Goal: Task Accomplishment & Management: Manage account settings

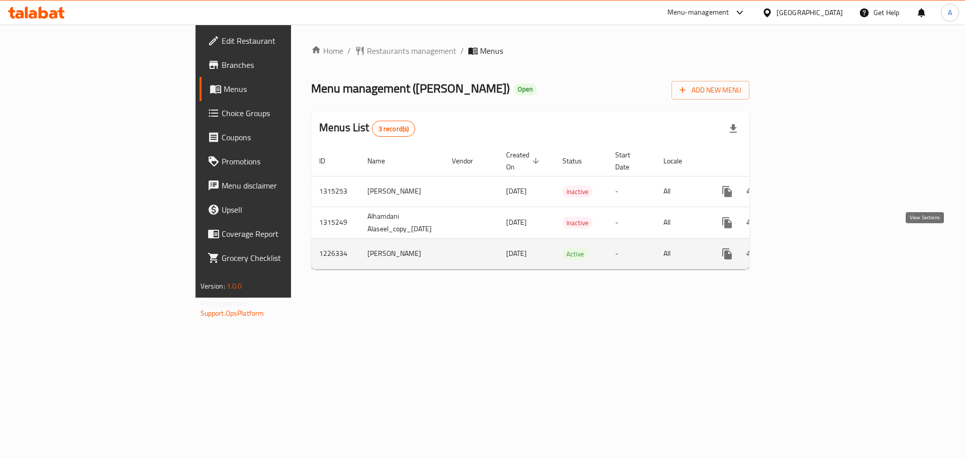
click at [804, 249] on icon "enhanced table" at bounding box center [799, 253] width 9 height 9
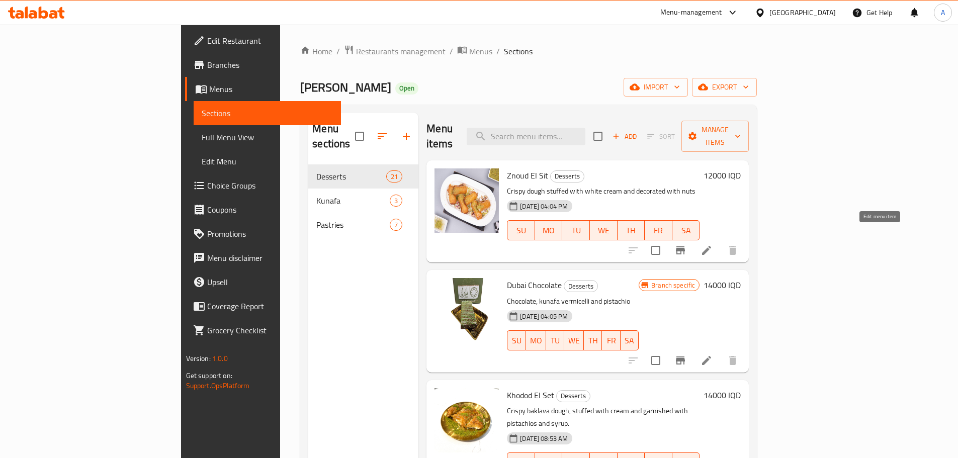
click at [712, 244] on icon at bounding box center [706, 250] width 12 height 12
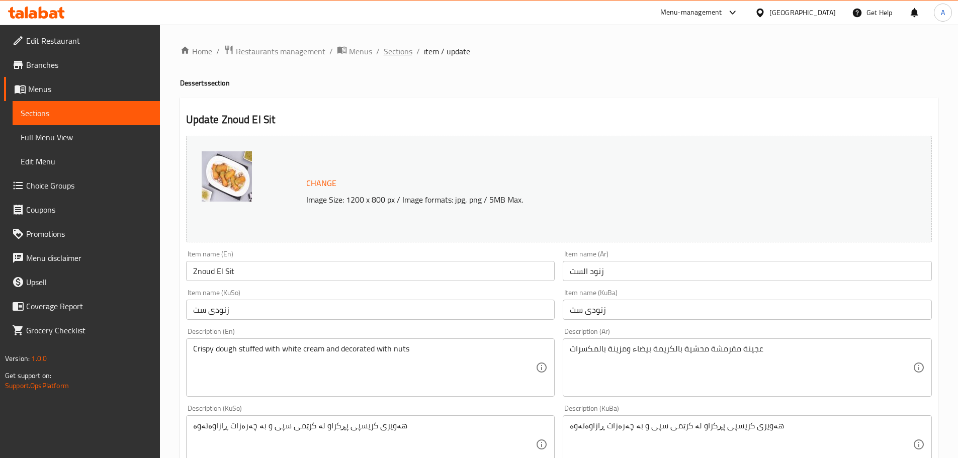
click at [405, 52] on span "Sections" at bounding box center [398, 51] width 29 height 12
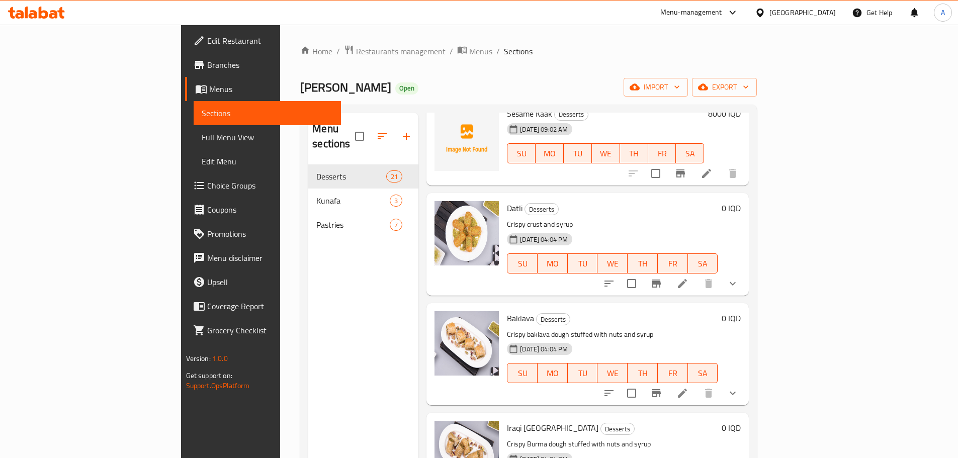
scroll to position [503, 0]
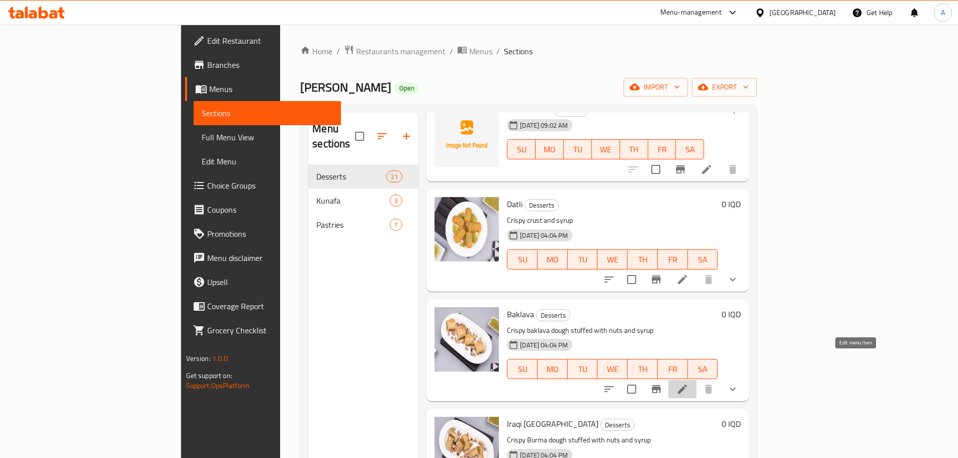
click at [688, 383] on icon at bounding box center [682, 389] width 12 height 12
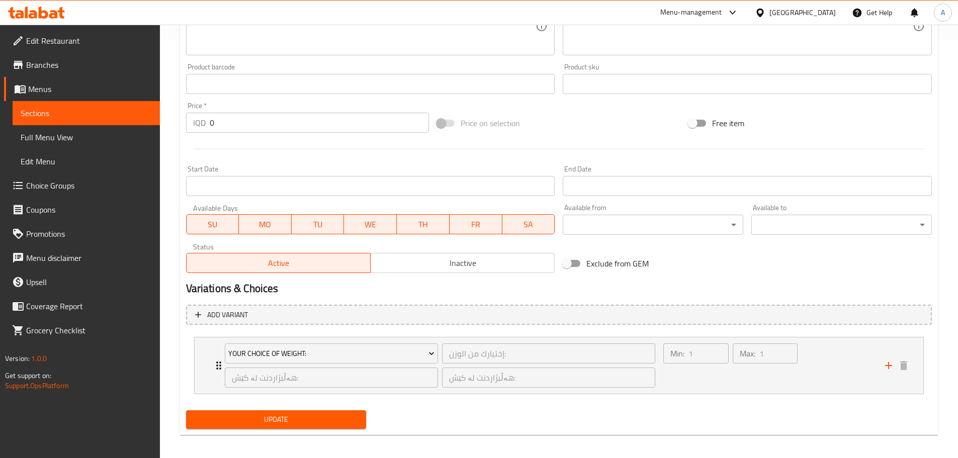
scroll to position [423, 0]
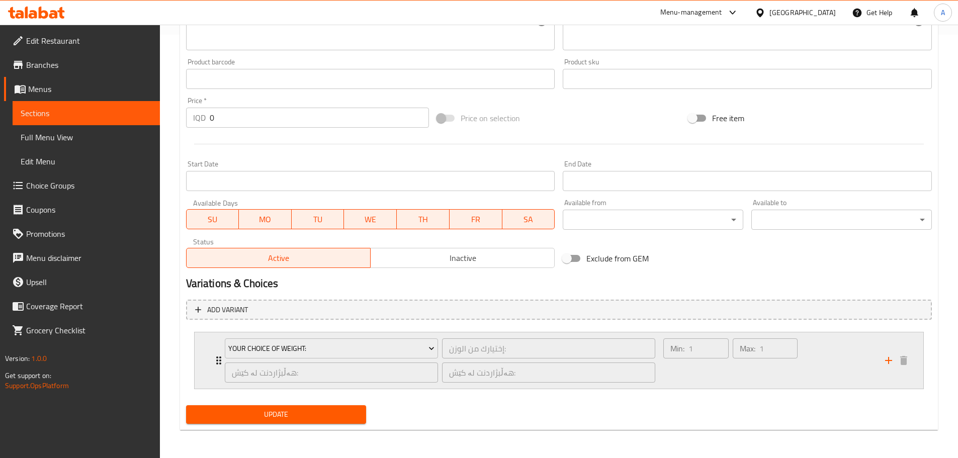
click at [208, 349] on div "Your Choice Of Weight: إختيارك من الوزن: ​ هەڵبژاردنت لە کێش: ​ هەڵبژاردنت لە ک…" at bounding box center [559, 360] width 728 height 56
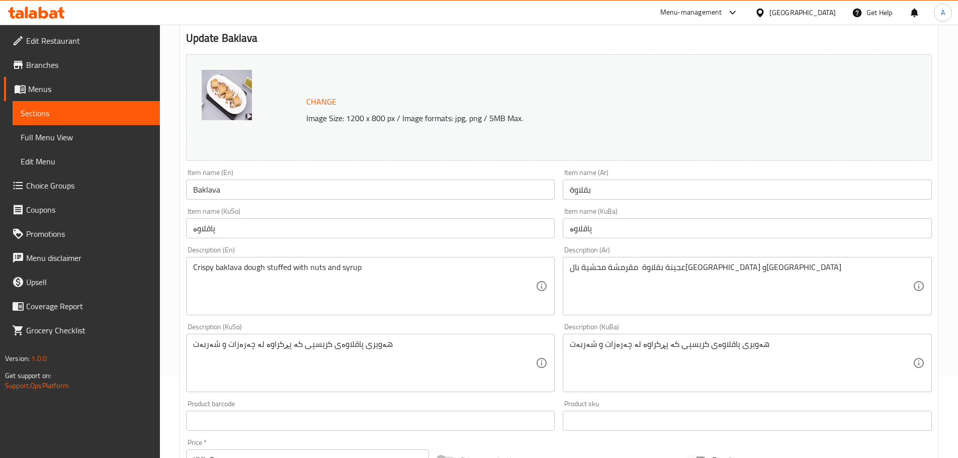
scroll to position [0, 0]
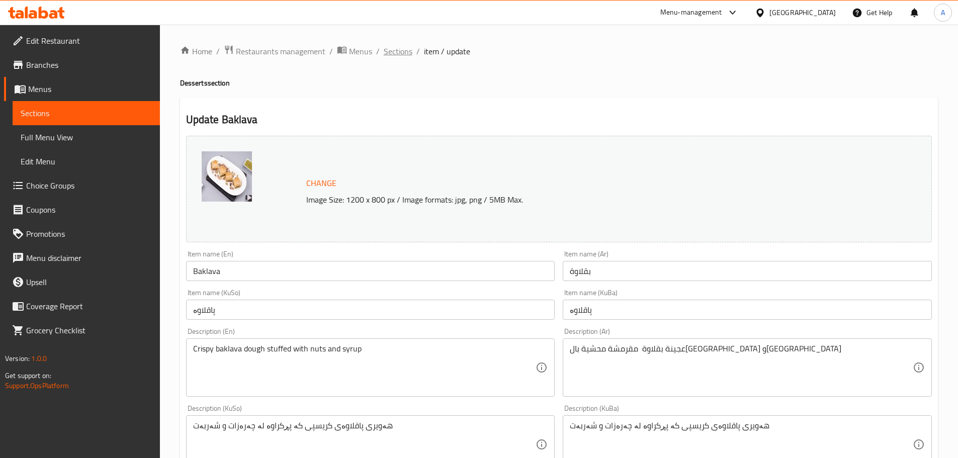
click at [401, 53] on span "Sections" at bounding box center [398, 51] width 29 height 12
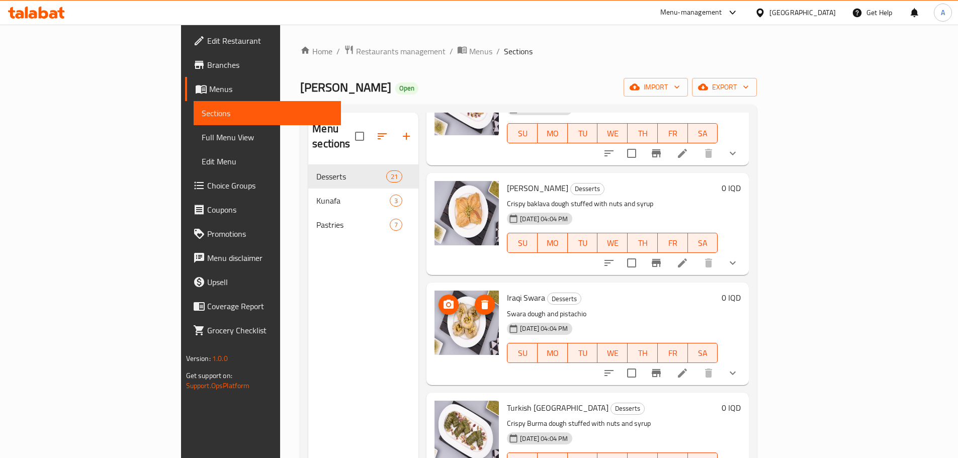
scroll to position [855, 0]
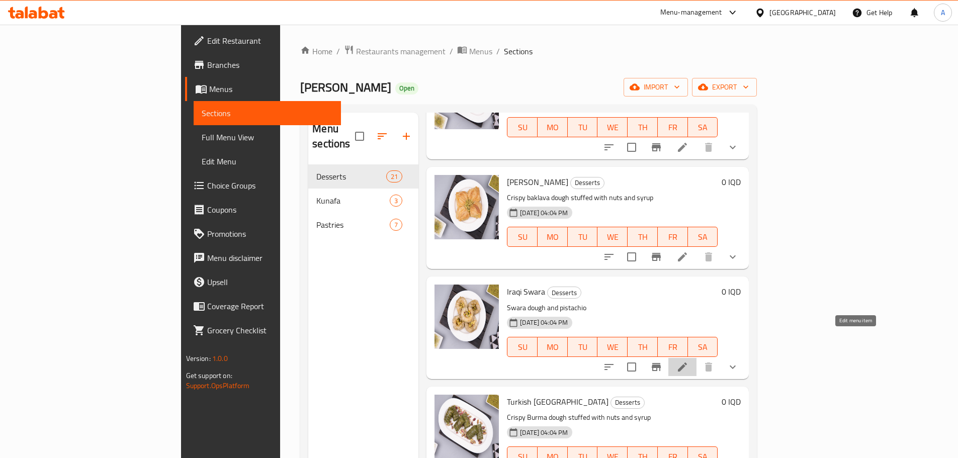
click at [688, 361] on icon at bounding box center [682, 367] width 12 height 12
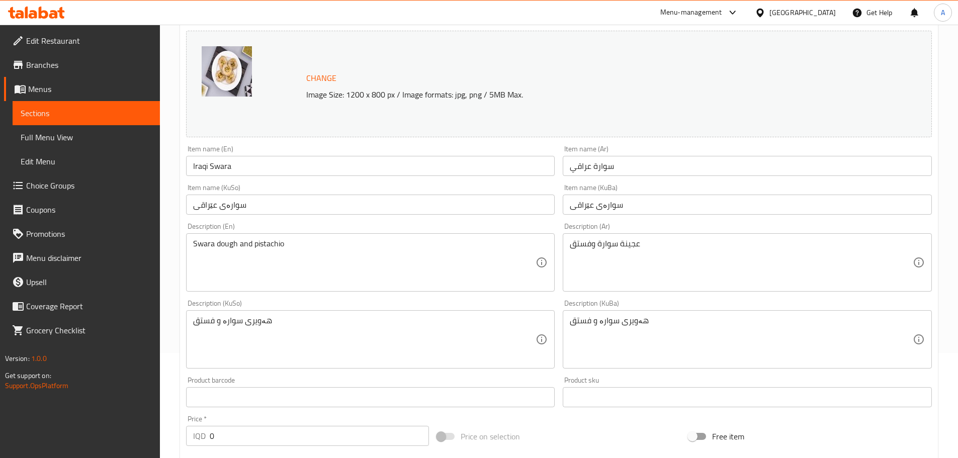
scroll to position [423, 0]
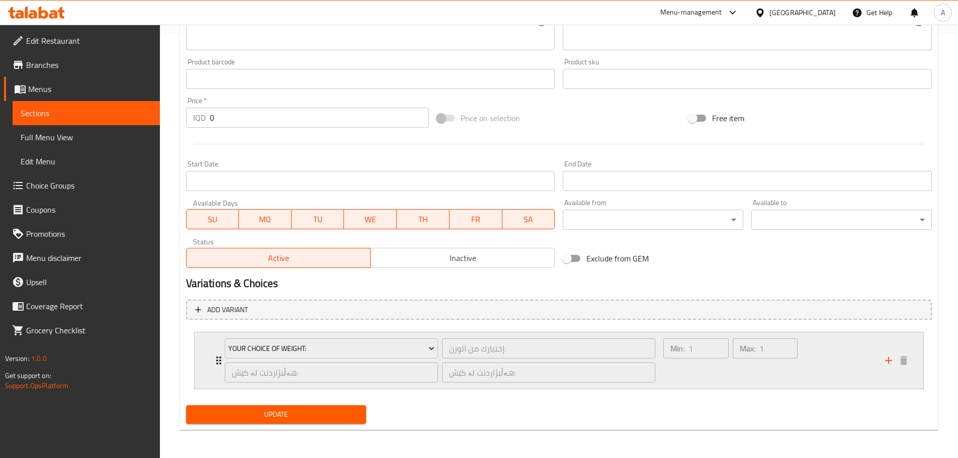
click at [200, 353] on div "Your Choice Of Weight: إختيارك من الوزن: ​ هەڵبژاردنت لە کێش: ​ هەڵبژاردنت لە ک…" at bounding box center [559, 360] width 728 height 56
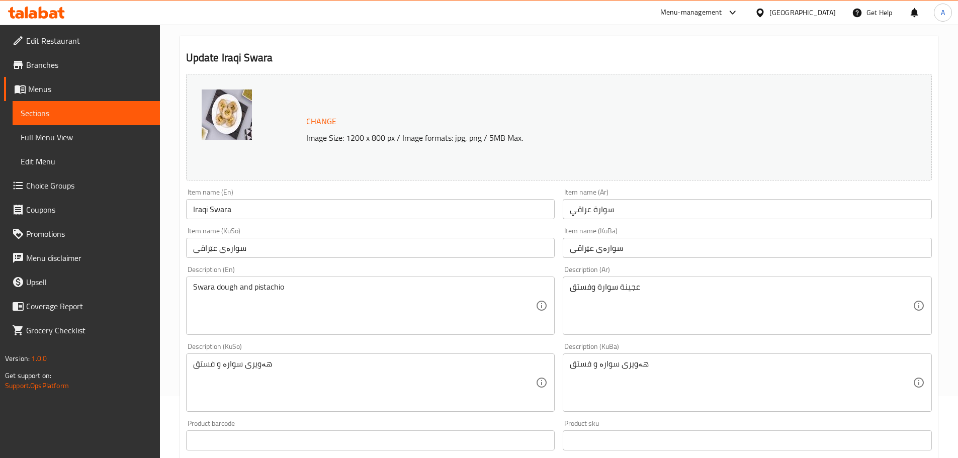
scroll to position [0, 0]
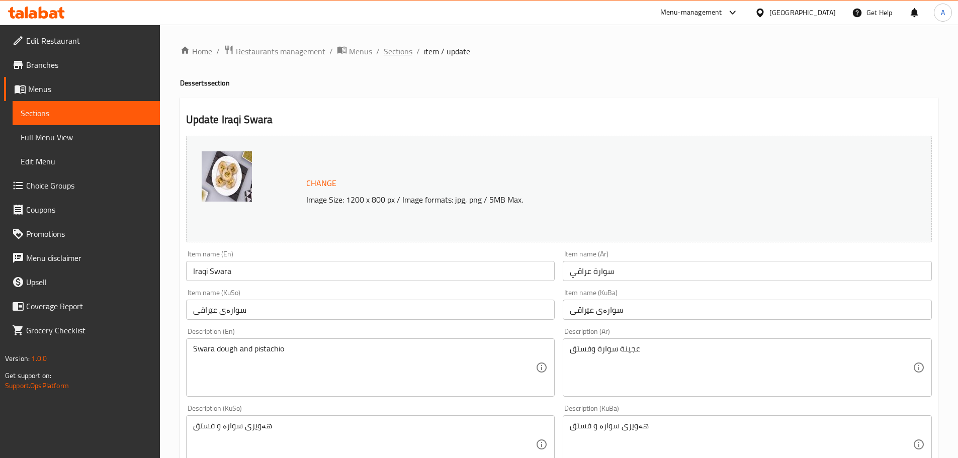
click at [394, 49] on span "Sections" at bounding box center [398, 51] width 29 height 12
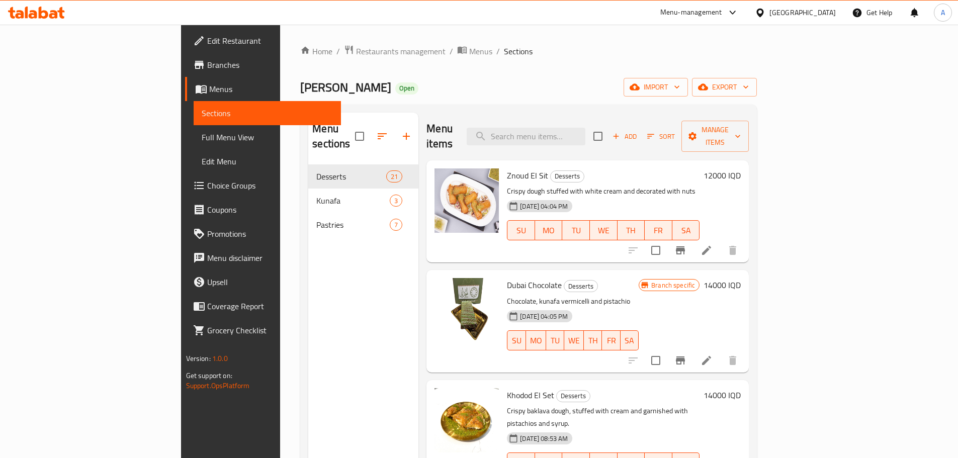
click at [52, 16] on icon at bounding box center [36, 13] width 57 height 12
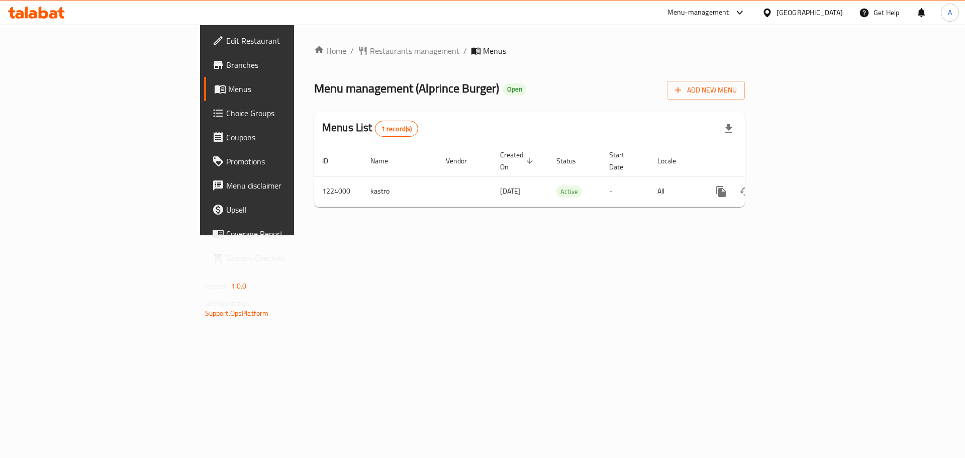
click at [226, 64] on span "Branches" at bounding box center [289, 65] width 127 height 12
